Goal: Task Accomplishment & Management: Use online tool/utility

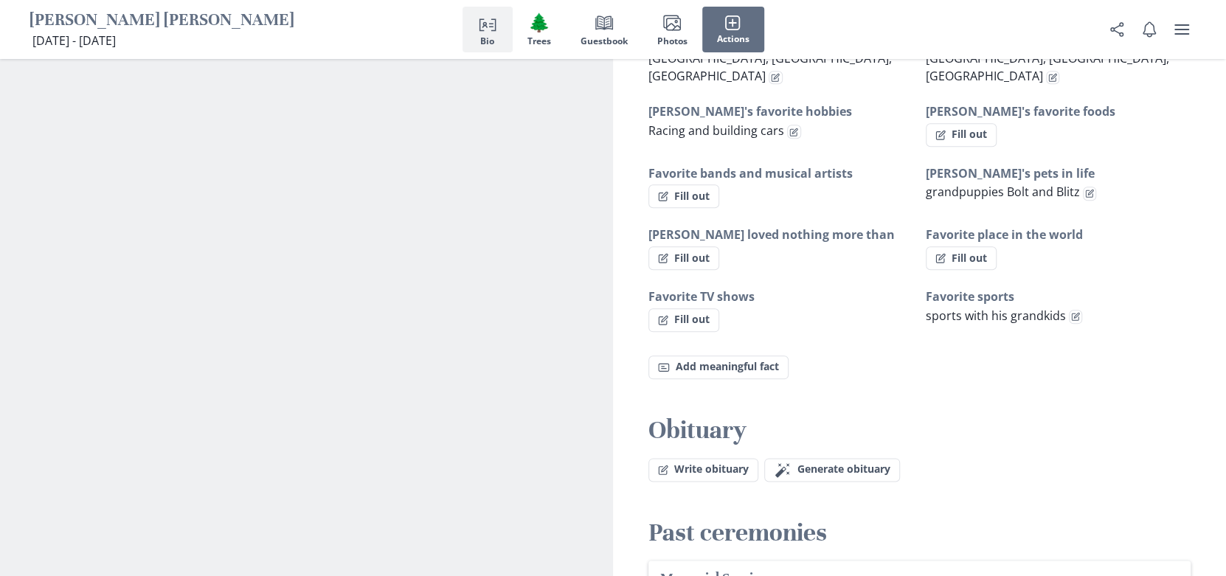
scroll to position [1179, 0]
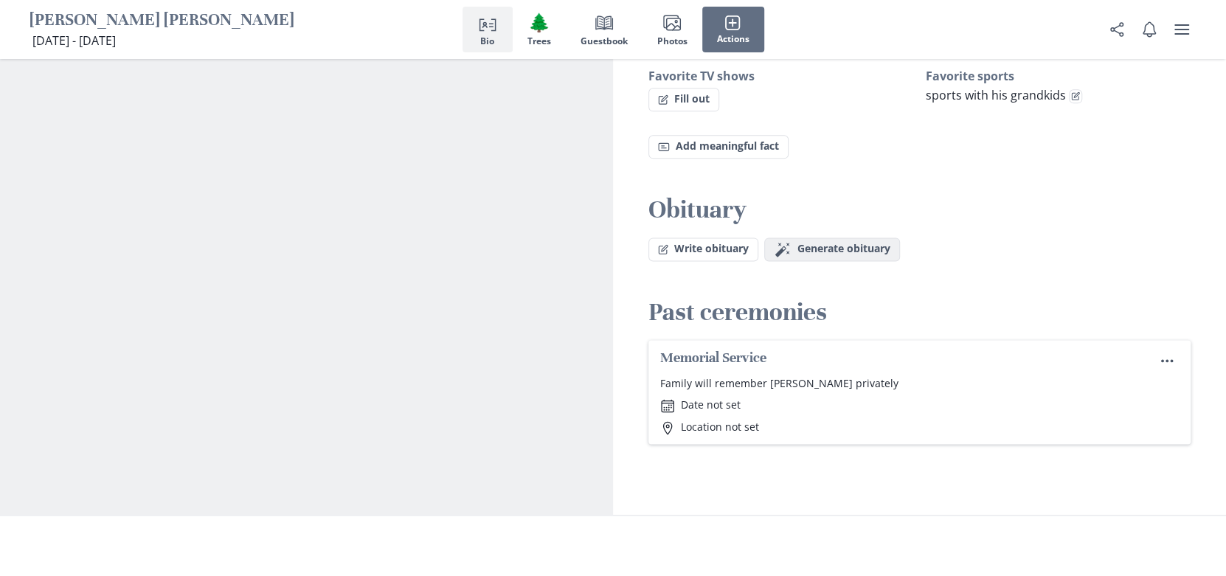
click at [849, 255] on span "Generate obituary" at bounding box center [843, 249] width 93 height 13
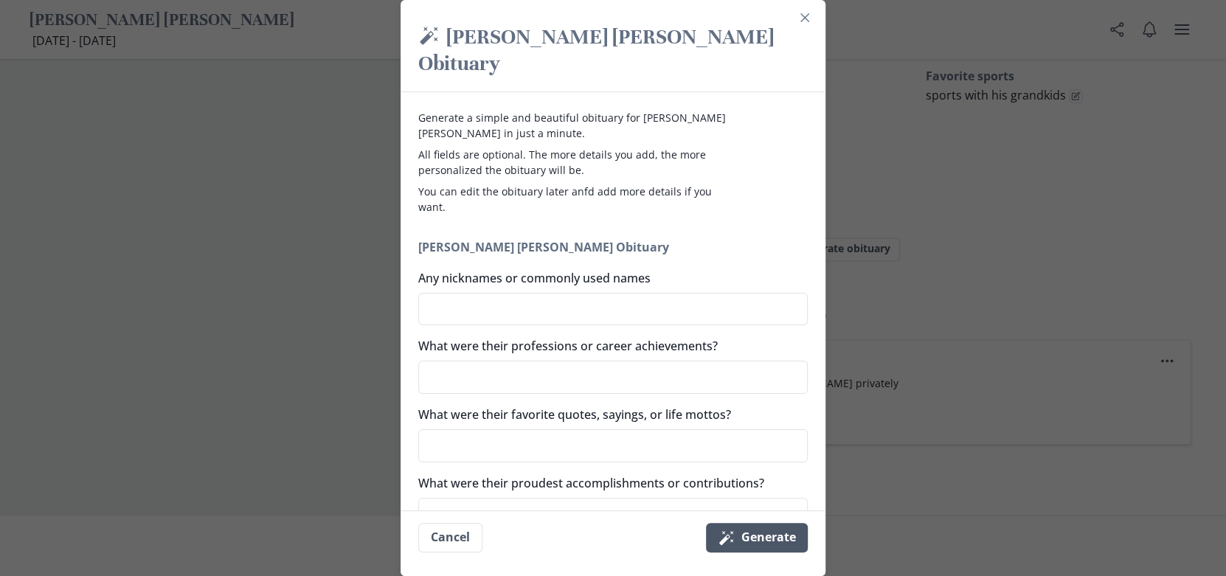
click at [783, 538] on button "Magic wand Generate" at bounding box center [757, 538] width 102 height 30
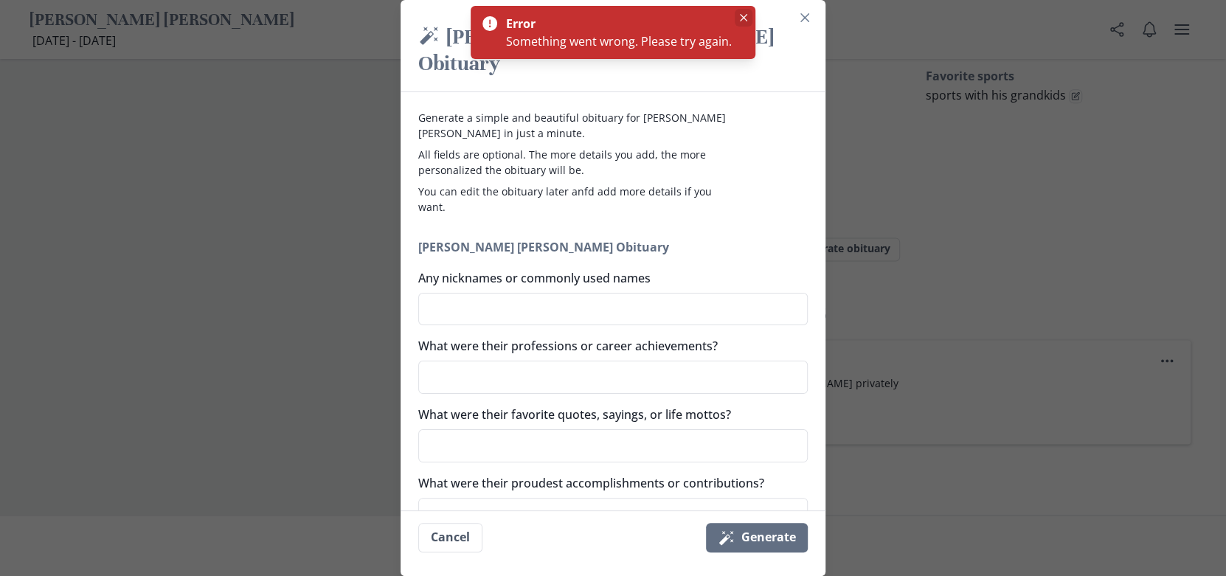
click at [747, 16] on icon "Close" at bounding box center [743, 17] width 7 height 7
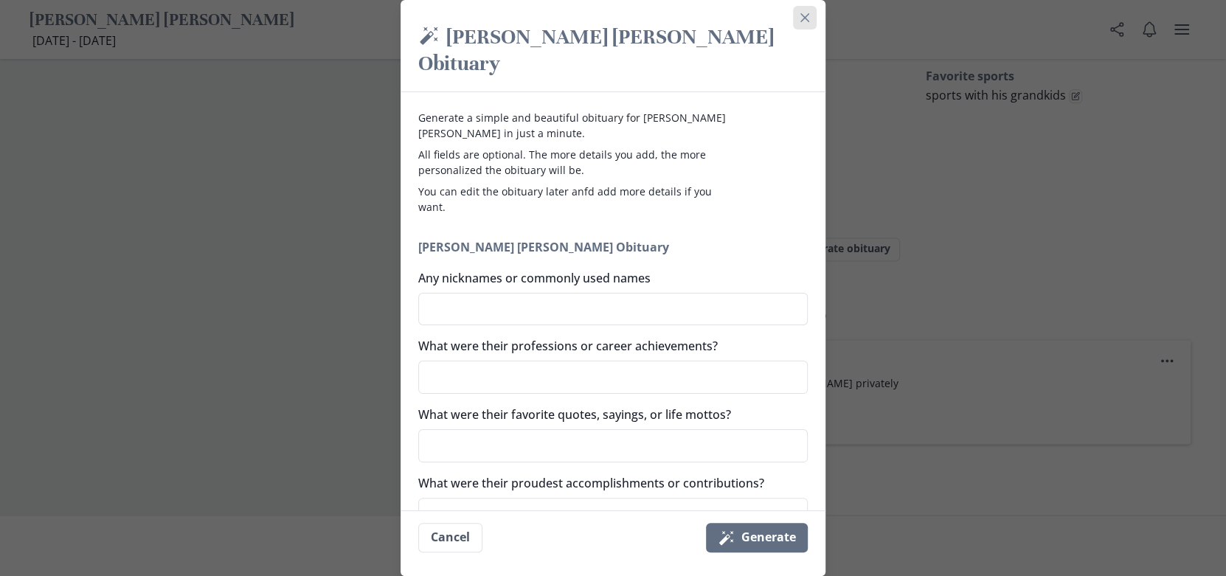
click at [816, 13] on button "Close" at bounding box center [805, 18] width 24 height 24
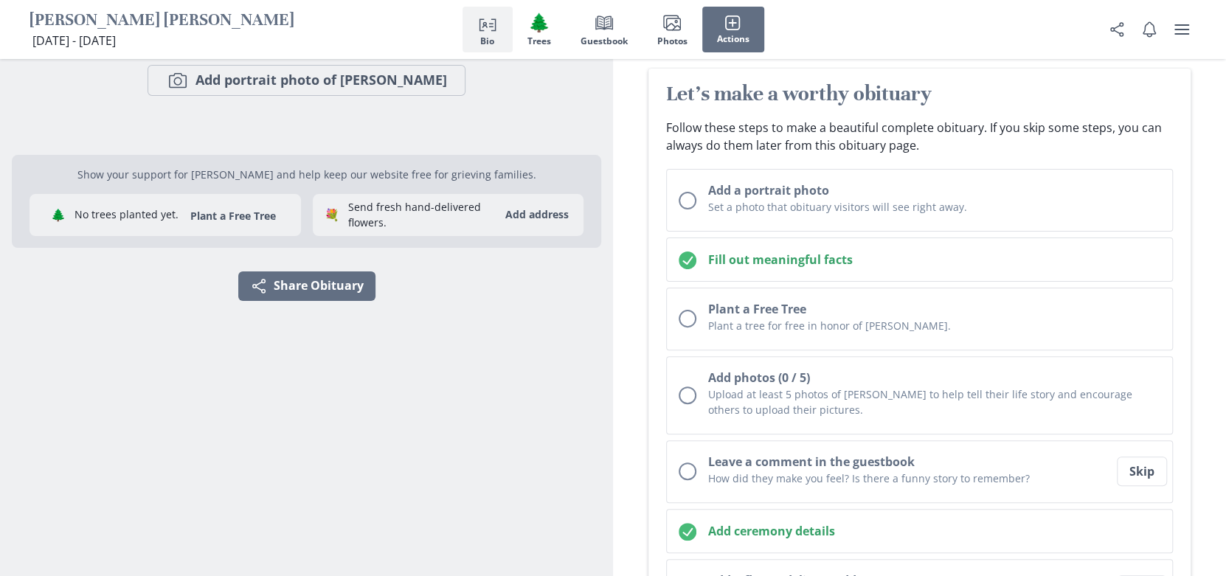
scroll to position [0, 0]
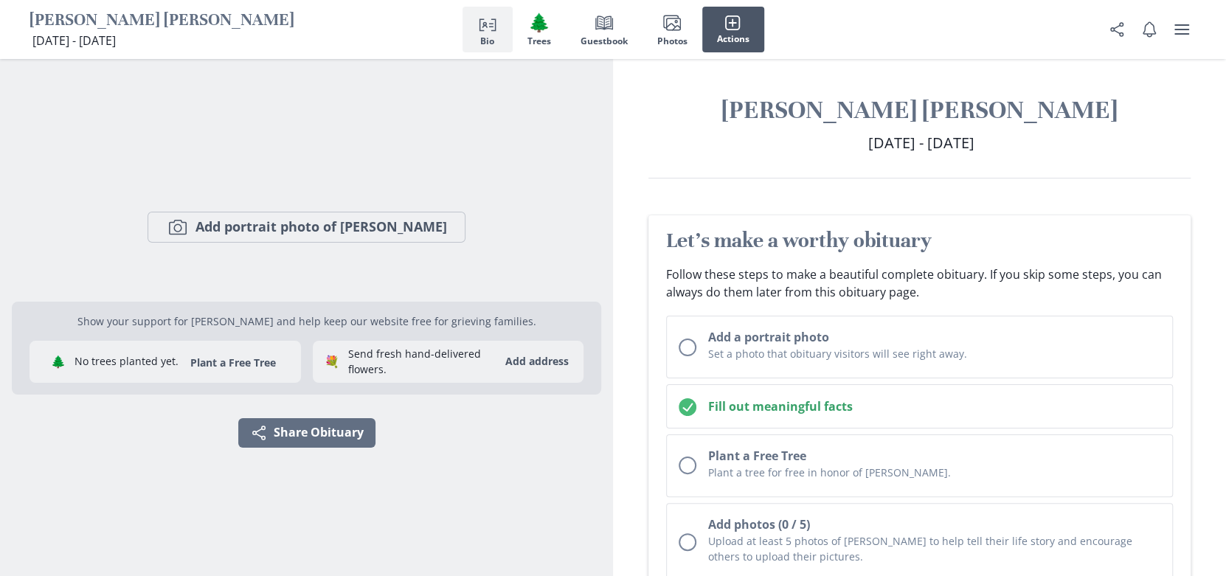
click at [757, 21] on button "Actions" at bounding box center [733, 30] width 62 height 46
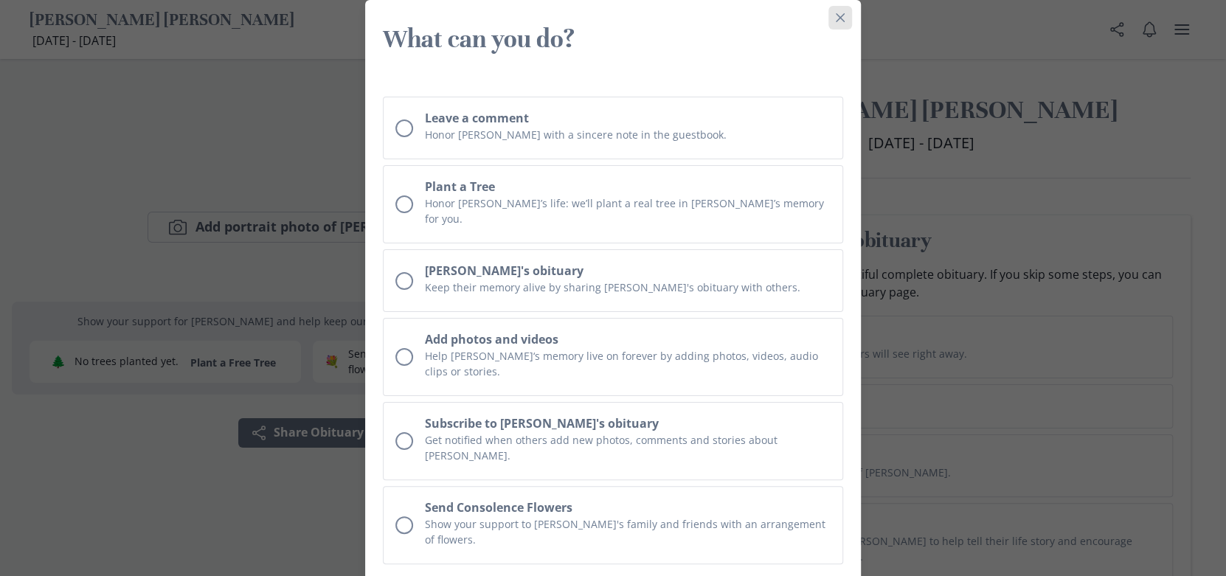
click at [844, 21] on icon "Close" at bounding box center [840, 17] width 9 height 9
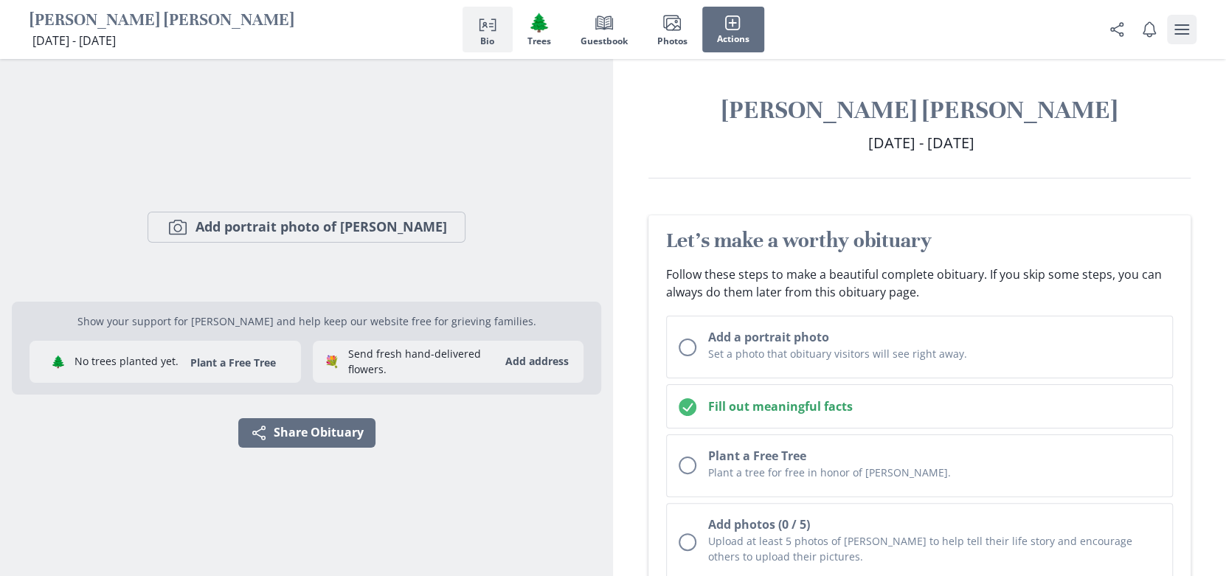
click at [1179, 32] on icon "user menu" at bounding box center [1182, 30] width 18 height 18
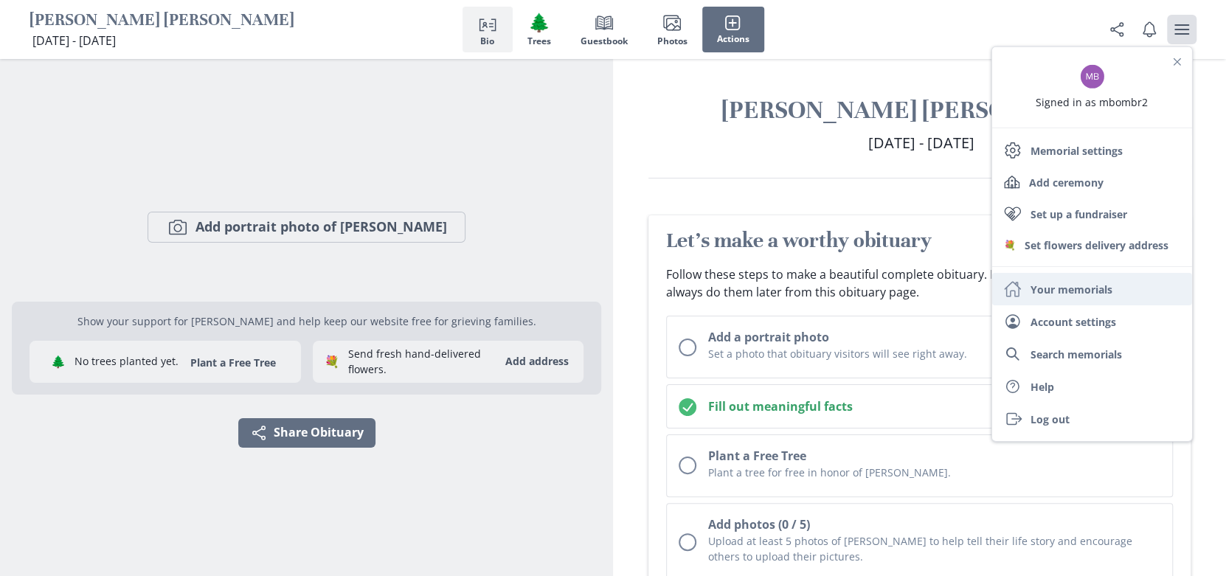
click at [1050, 305] on link "Home Your memorials" at bounding box center [1092, 289] width 200 height 32
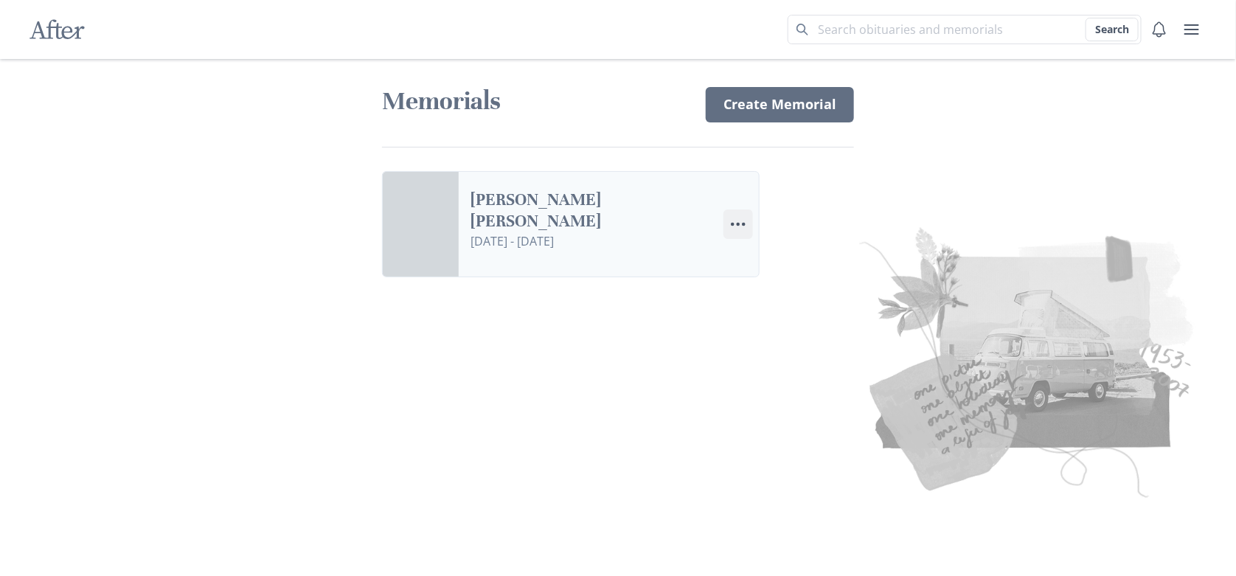
click at [747, 233] on icon "Menu" at bounding box center [738, 224] width 18 height 18
click at [580, 231] on link "[PERSON_NAME] [PERSON_NAME]" at bounding box center [591, 211] width 241 height 43
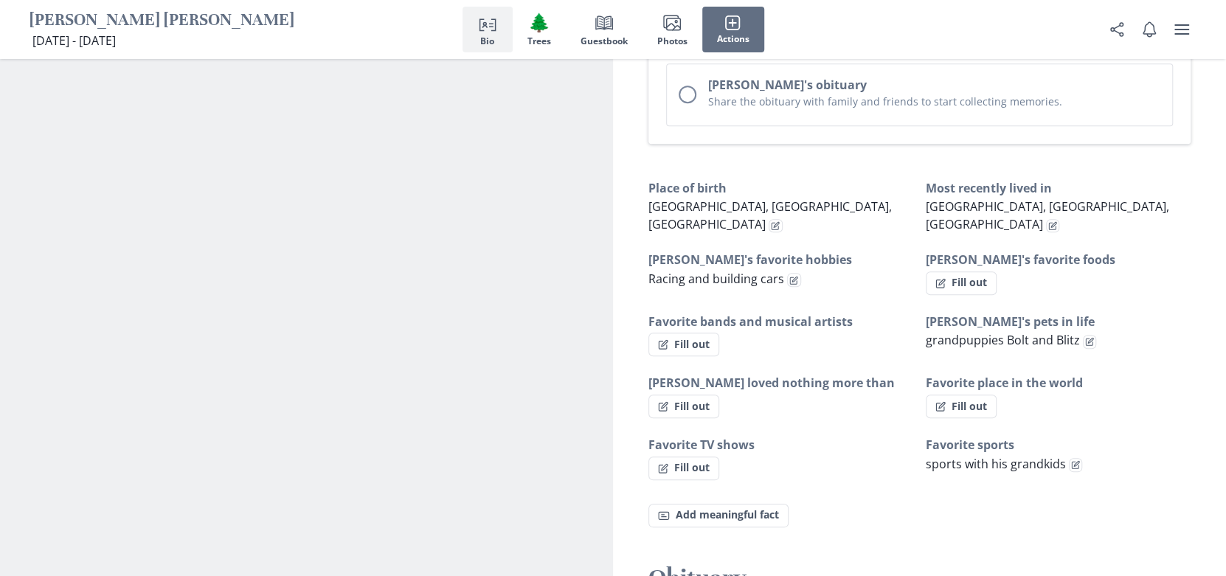
scroll to position [1254, 0]
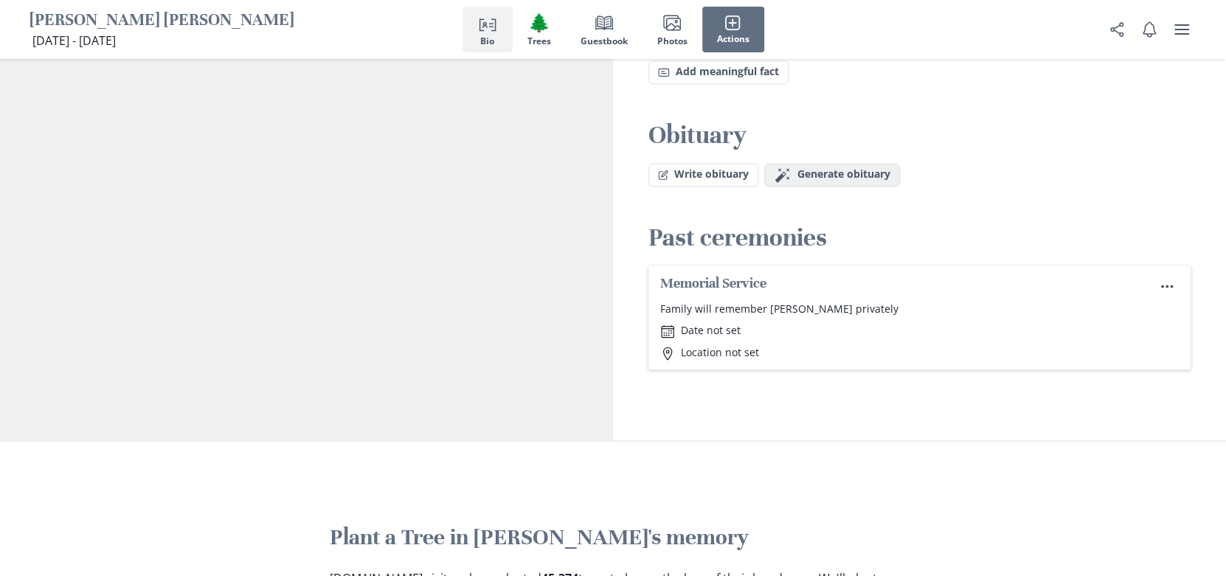
click at [864, 181] on span "Generate obituary" at bounding box center [843, 174] width 93 height 13
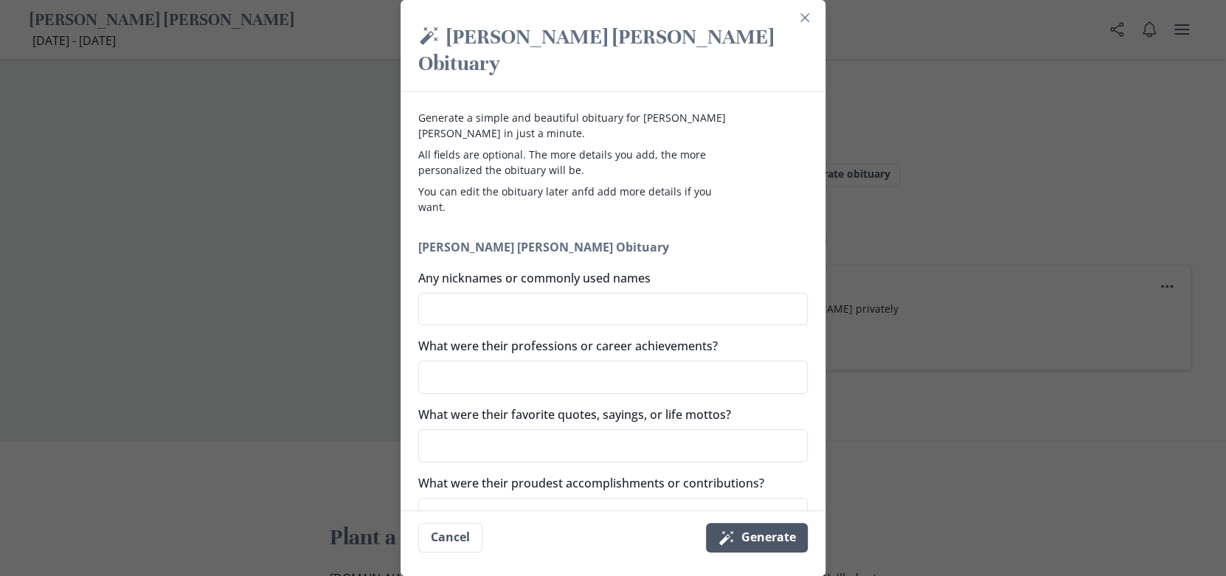
click at [760, 533] on button "Magic wand Generate" at bounding box center [757, 538] width 102 height 30
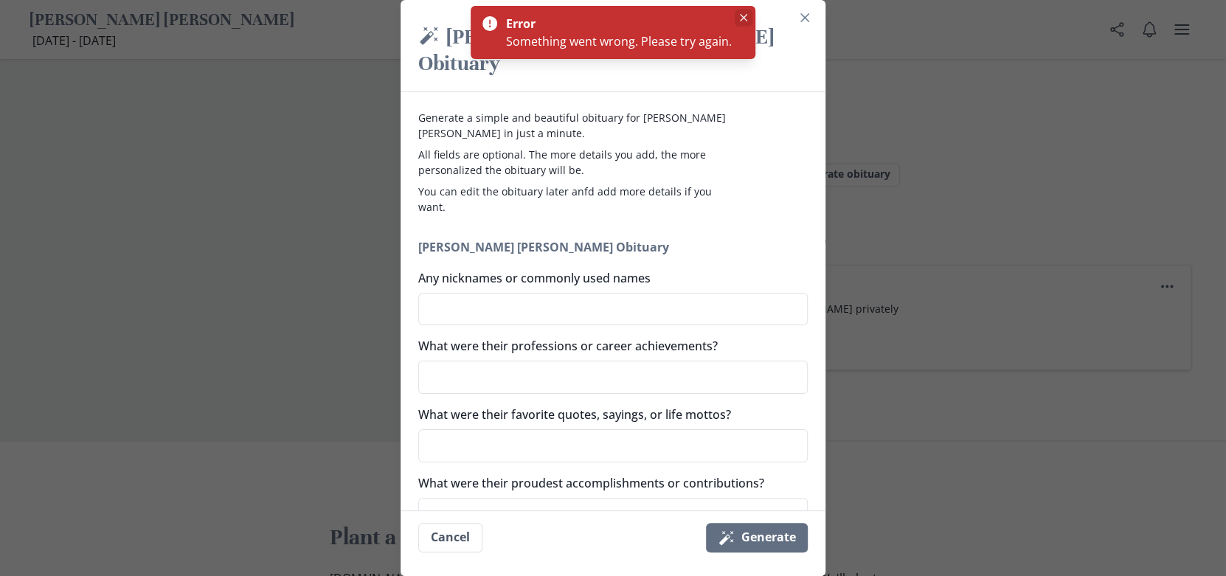
click at [752, 25] on button "Close" at bounding box center [744, 18] width 18 height 18
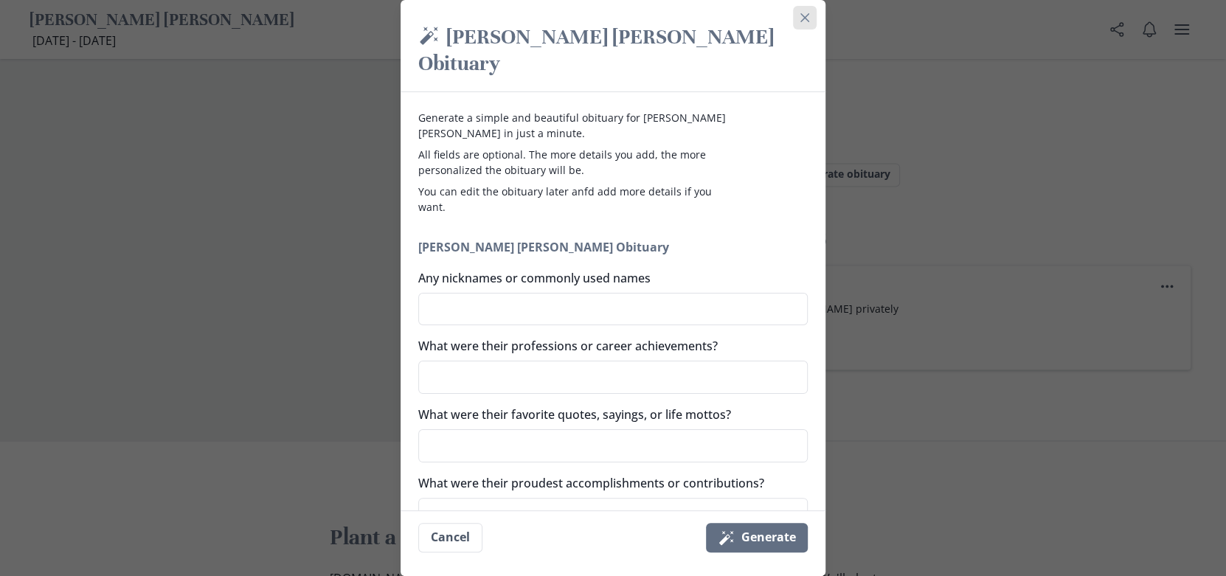
click at [816, 16] on button "Close" at bounding box center [805, 18] width 24 height 24
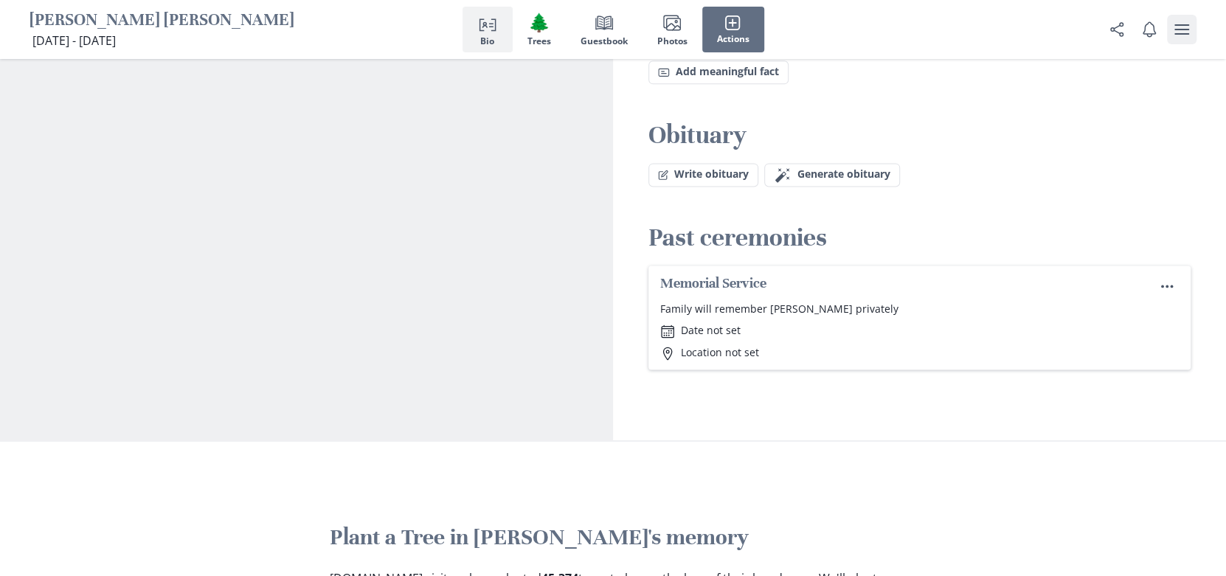
click at [1175, 35] on icon "user menu" at bounding box center [1181, 29] width 15 height 10
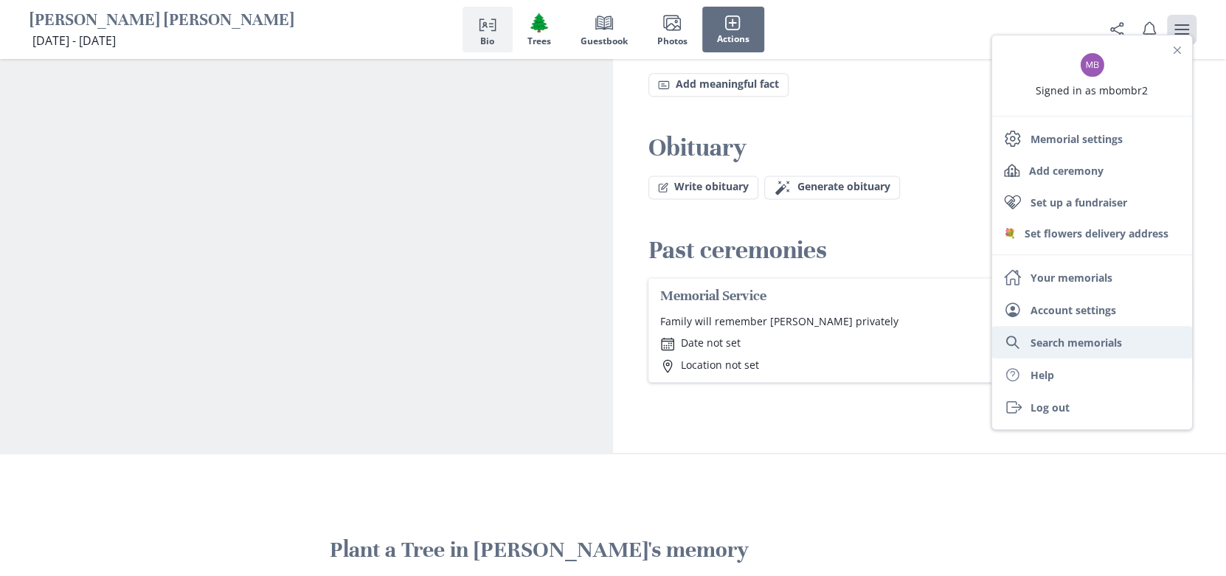
scroll to position [1229, 0]
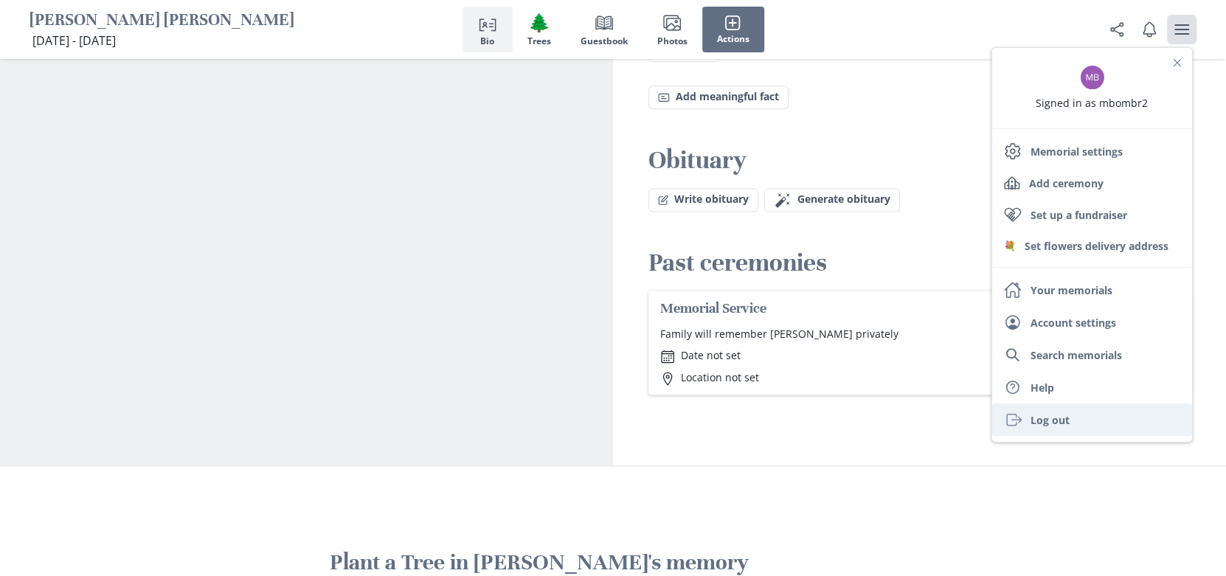
click at [1031, 436] on link "Exit Log out" at bounding box center [1092, 419] width 200 height 32
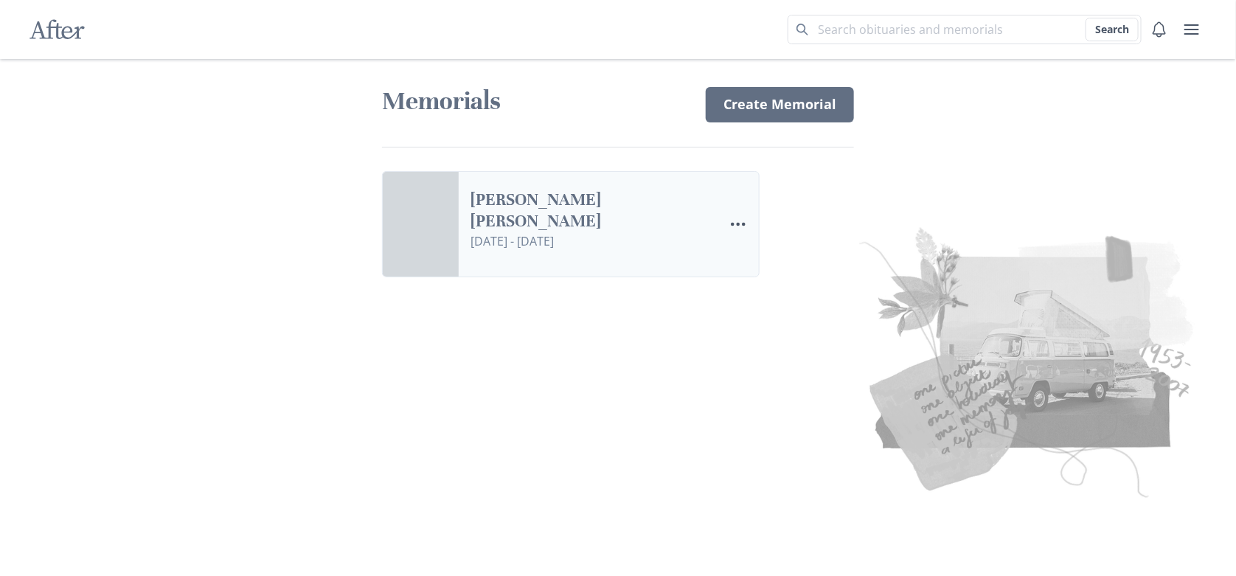
click at [611, 232] on link "[PERSON_NAME] [PERSON_NAME]" at bounding box center [591, 211] width 241 height 43
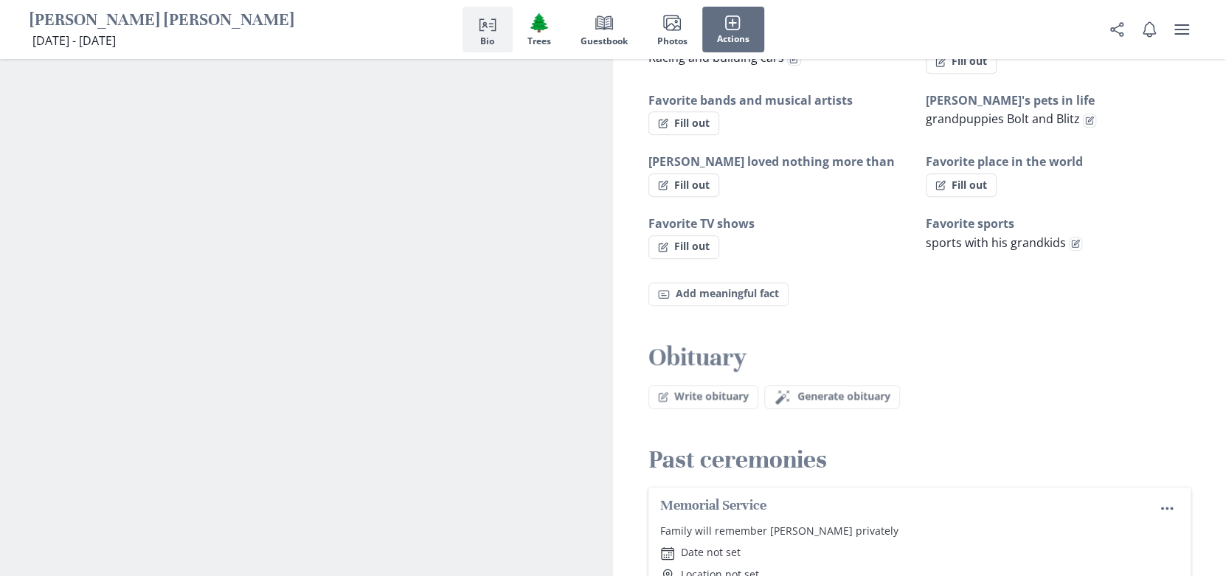
scroll to position [1401, 0]
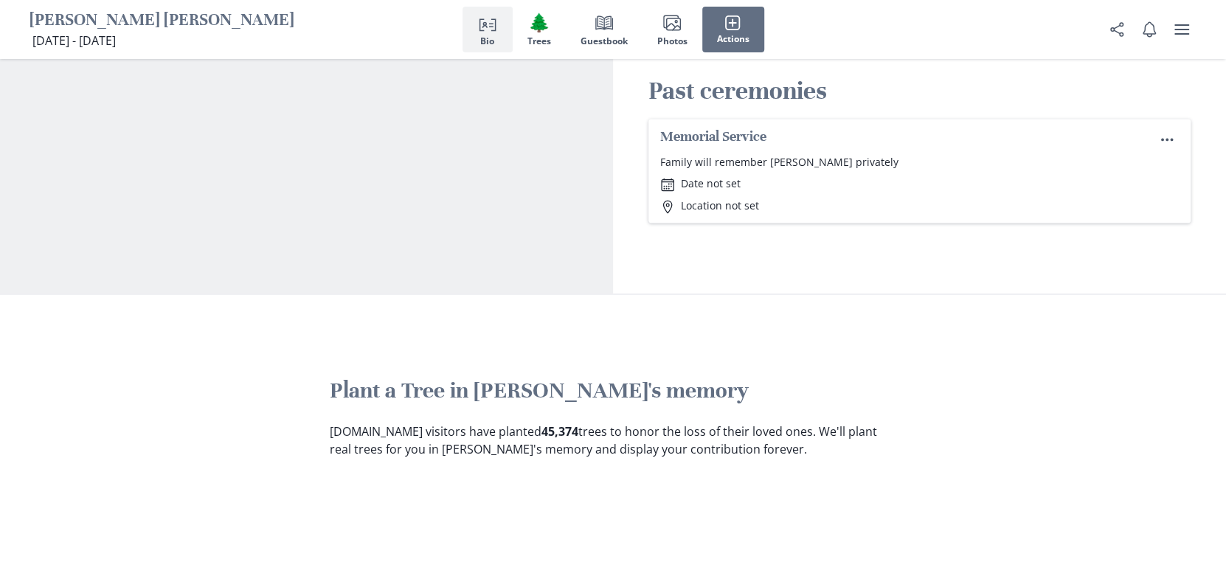
click at [824, 34] on span "Generate obituary" at bounding box center [843, 27] width 93 height 13
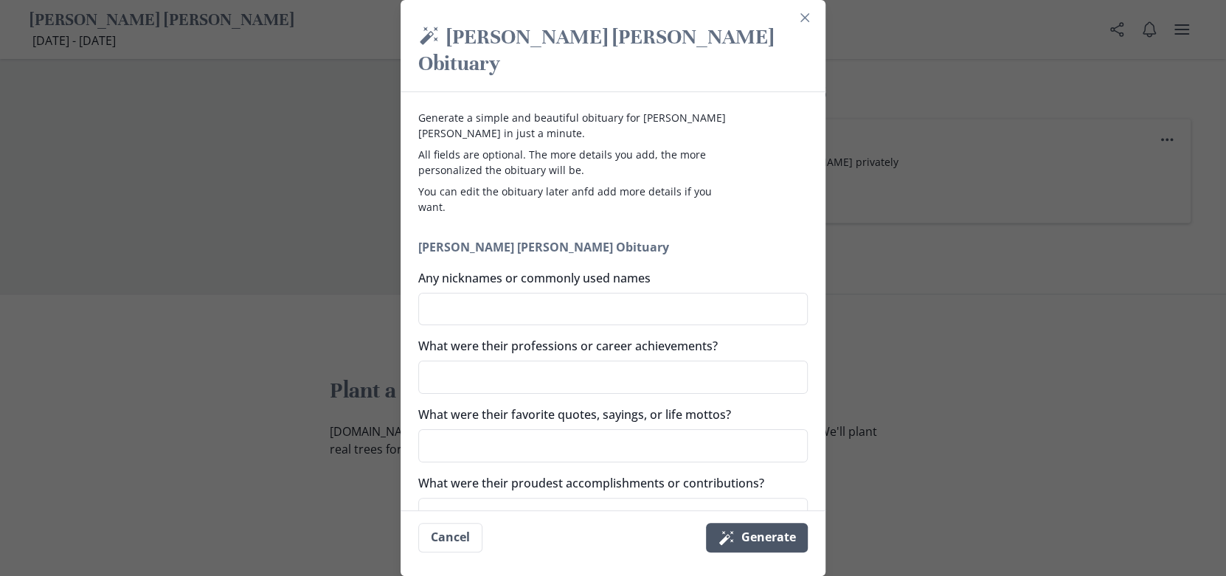
click at [777, 535] on button "Magic wand Generate" at bounding box center [757, 538] width 102 height 30
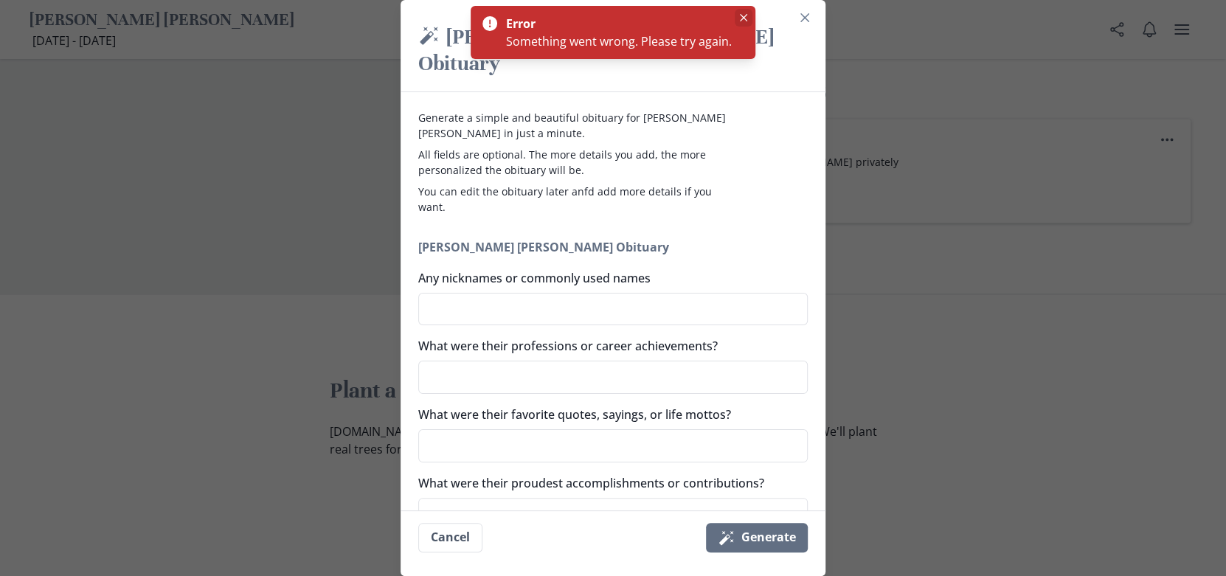
click at [752, 17] on button "Close" at bounding box center [744, 18] width 18 height 18
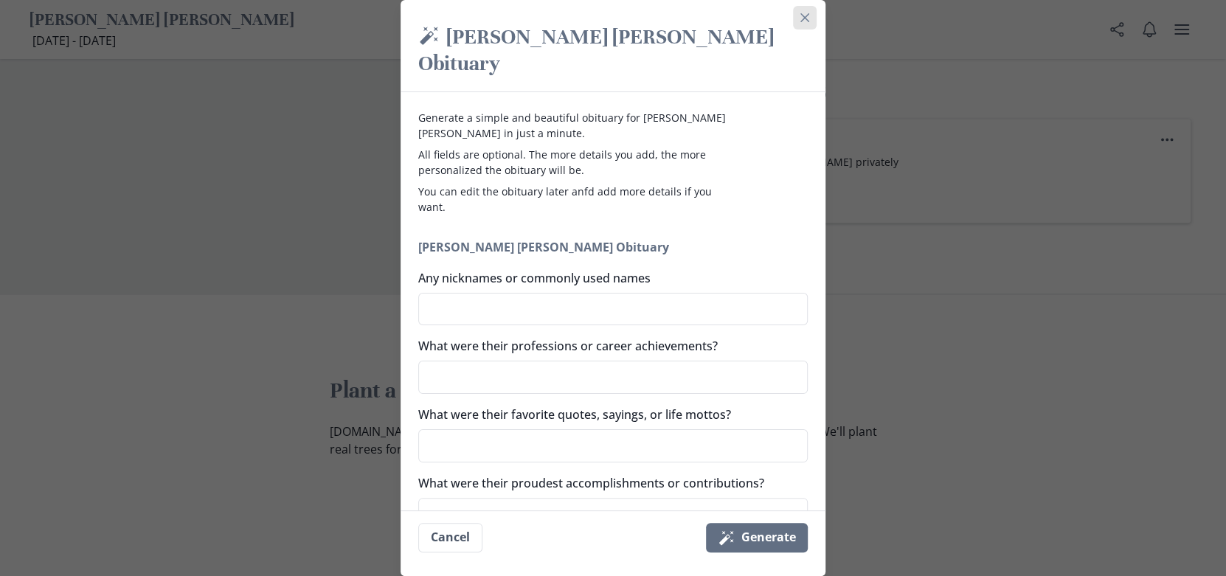
click at [809, 19] on icon "Close" at bounding box center [804, 17] width 9 height 9
